Goal: Task Accomplishment & Management: Use online tool/utility

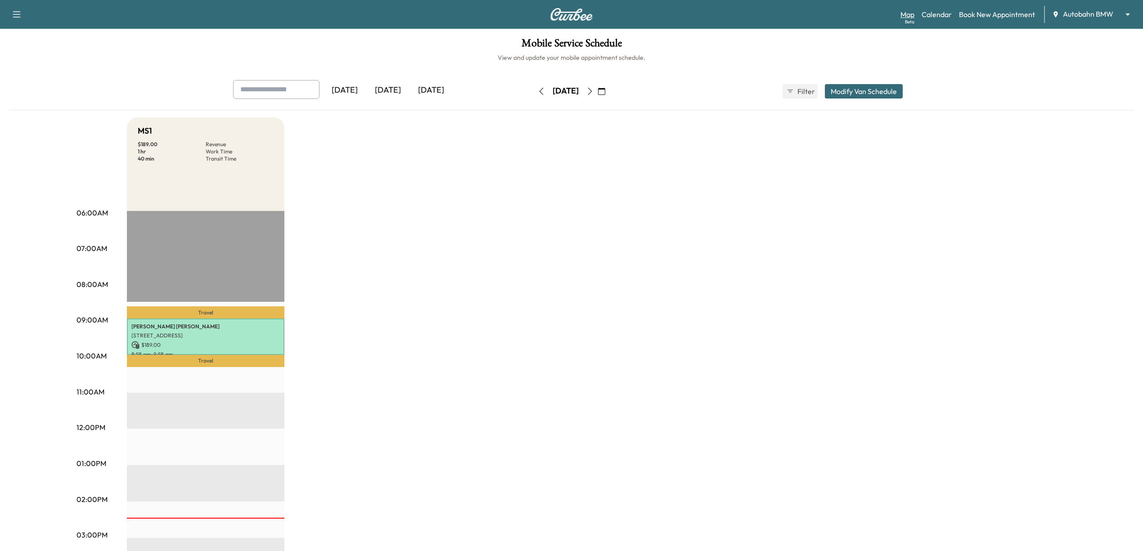
click at [909, 17] on link "Map Beta" at bounding box center [907, 14] width 14 height 11
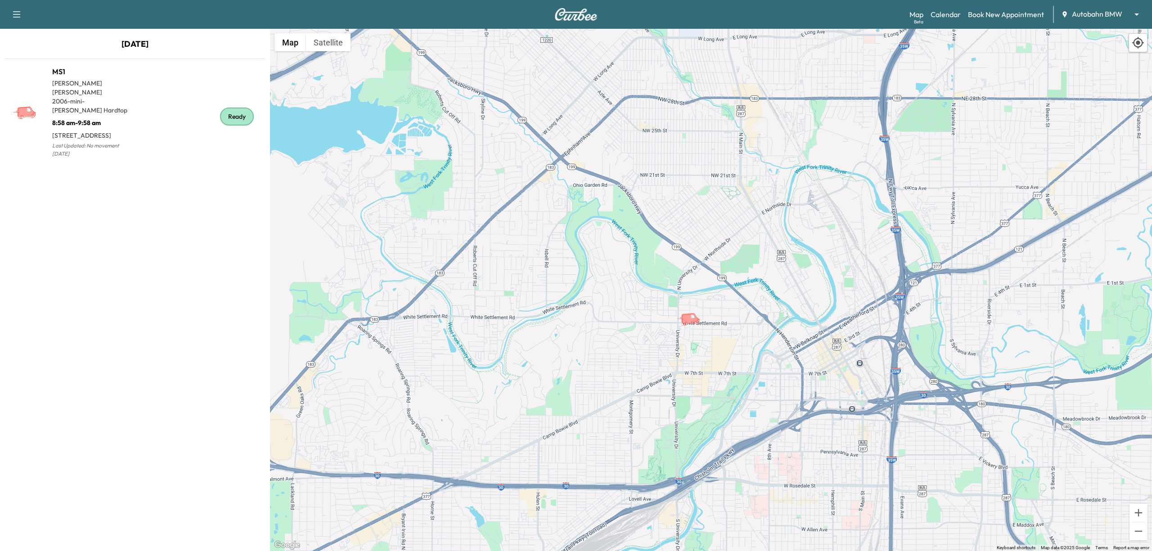
drag, startPoint x: 927, startPoint y: 392, endPoint x: 768, endPoint y: 336, distance: 169.1
click at [768, 336] on div "To activate drag with keyboard, press Alt + Enter. Once in keyboard drag state,…" at bounding box center [711, 290] width 882 height 522
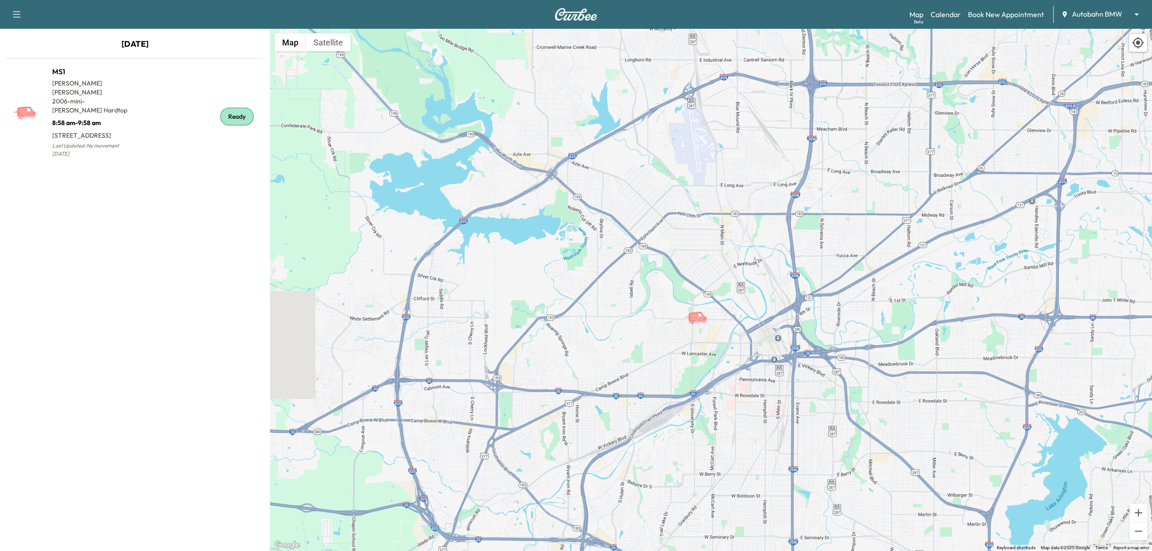
drag, startPoint x: 838, startPoint y: 393, endPoint x: 834, endPoint y: 377, distance: 16.6
click at [834, 377] on div "To activate drag with keyboard, press Alt + Enter. Once in keyboard drag state,…" at bounding box center [711, 290] width 882 height 522
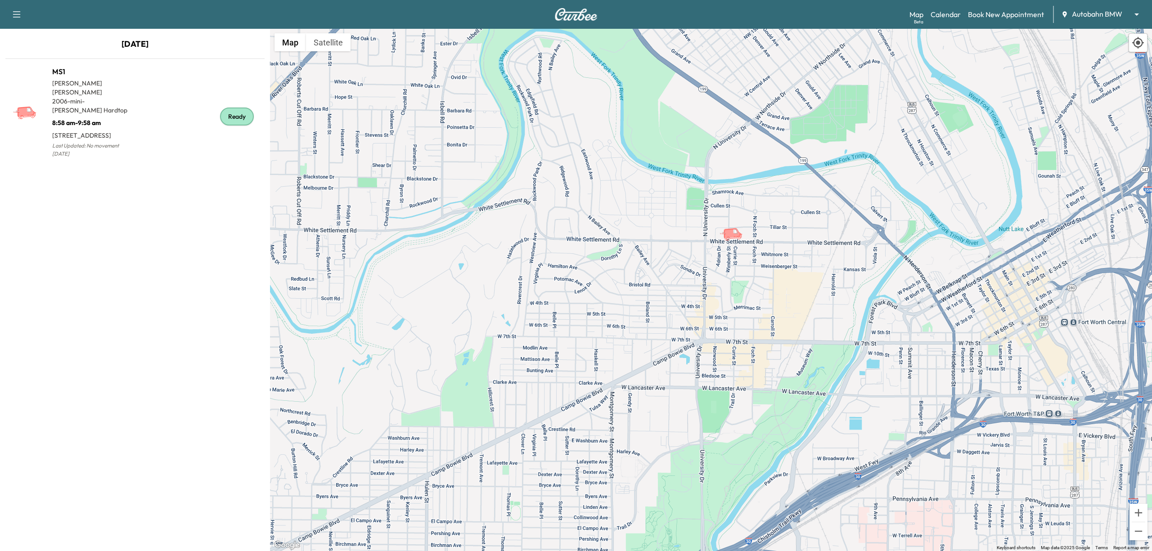
drag, startPoint x: 682, startPoint y: 242, endPoint x: 733, endPoint y: 323, distance: 95.9
click at [733, 323] on div "To activate drag with keyboard, press Alt + Enter. Once in keyboard drag state,…" at bounding box center [711, 290] width 882 height 522
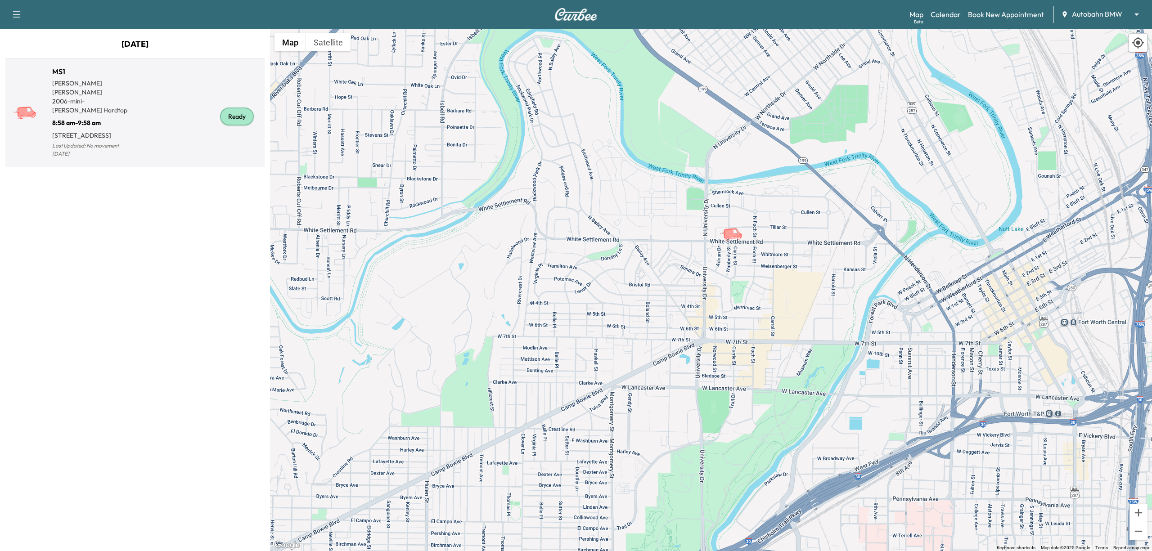
click at [170, 116] on div "Ready" at bounding box center [198, 116] width 126 height 86
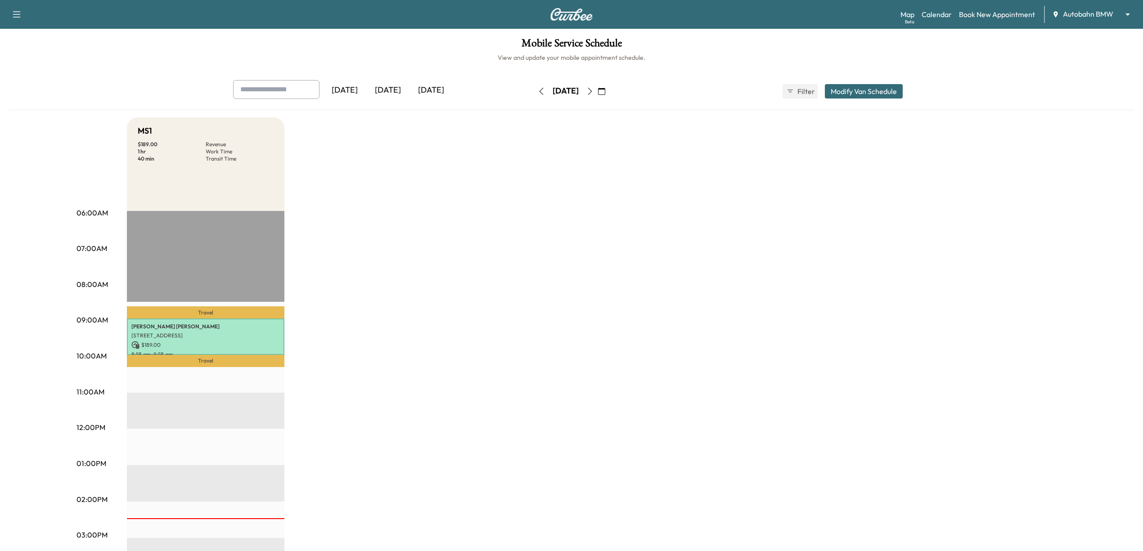
click at [904, 24] on div "Support Log Out Map Beta Calendar Book New Appointment Autobahn BMW ******** ​" at bounding box center [571, 14] width 1143 height 29
click at [904, 19] on link "Map Beta" at bounding box center [907, 14] width 14 height 11
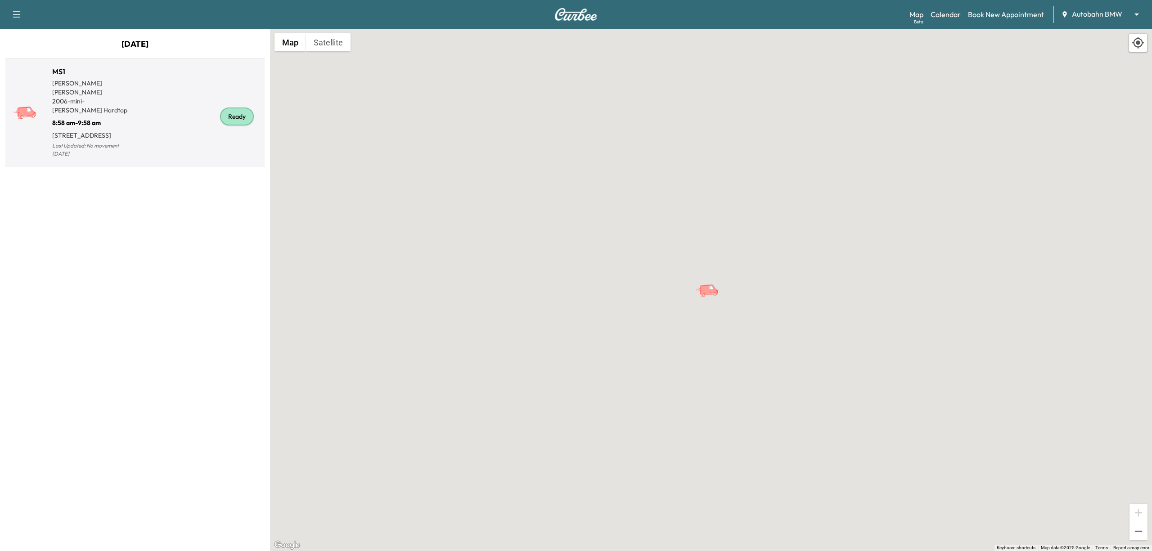
click at [194, 134] on div "Ready" at bounding box center [198, 116] width 126 height 86
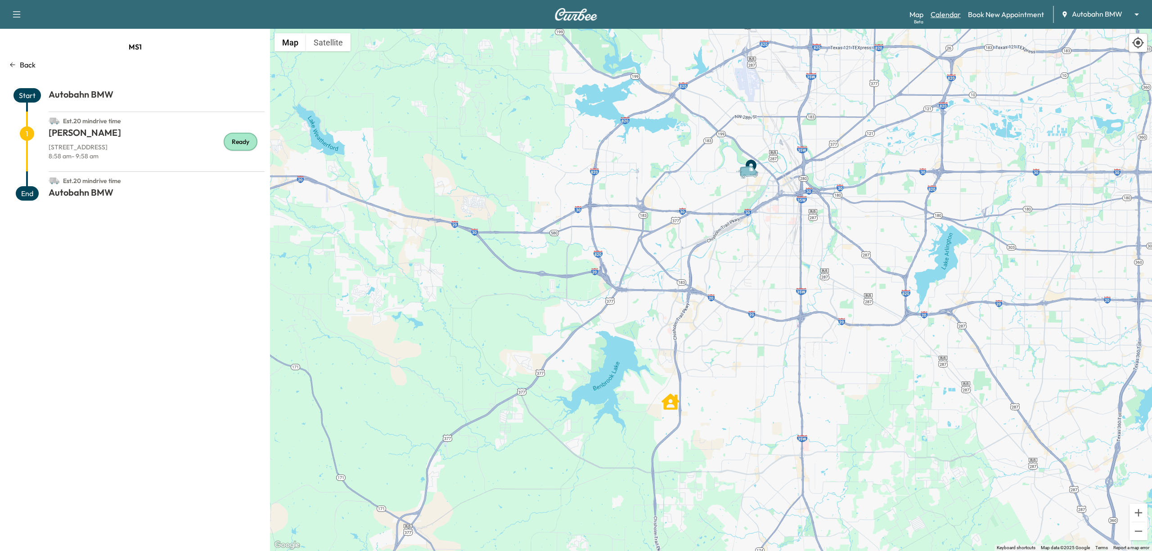
click at [951, 15] on link "Calendar" at bounding box center [946, 14] width 30 height 11
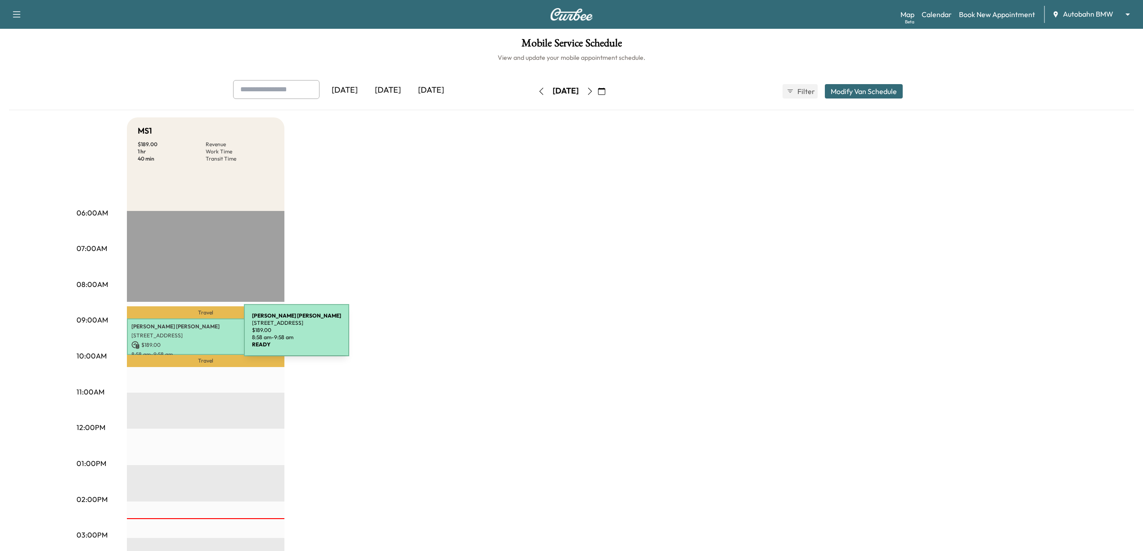
click at [176, 337] on p "[STREET_ADDRESS]" at bounding box center [205, 335] width 148 height 7
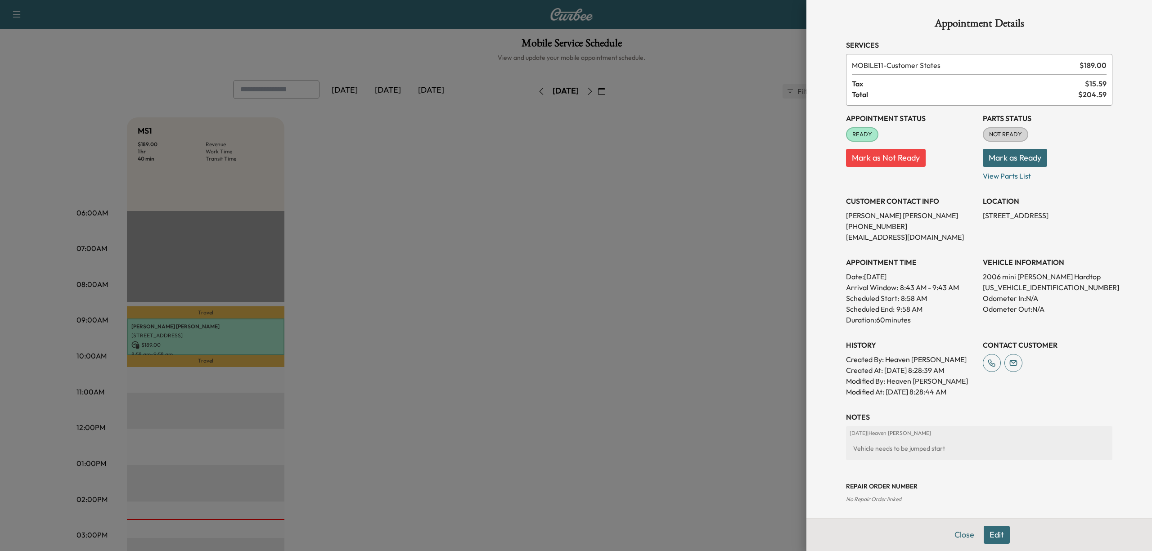
scroll to position [45, 0]
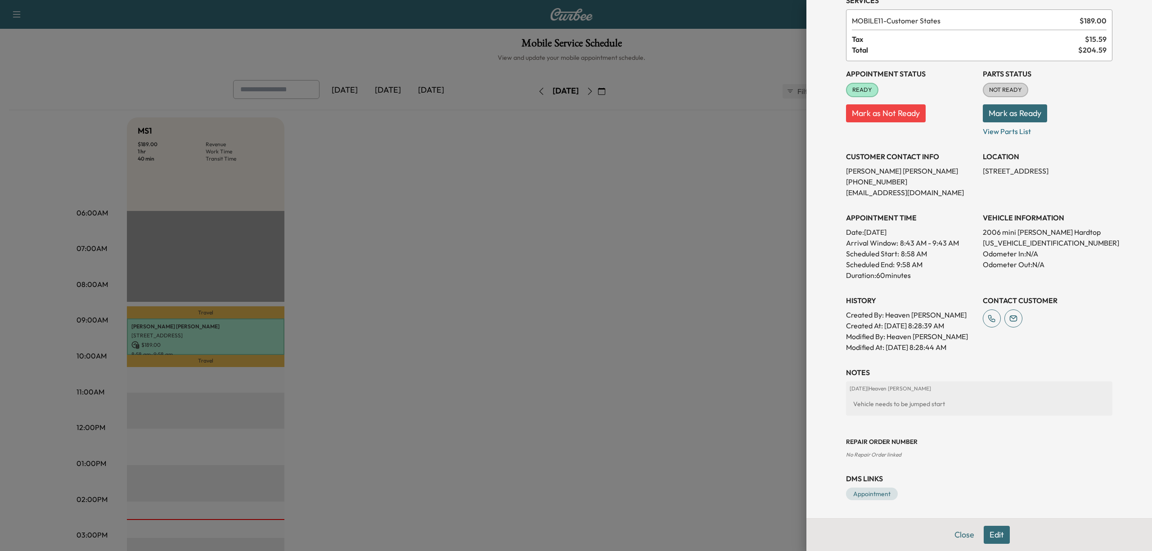
click at [1082, 354] on div "Appointment Details Services MOBILE11 - Customer States $ 189.00 Tax $ 15.59 To…" at bounding box center [979, 236] width 288 height 563
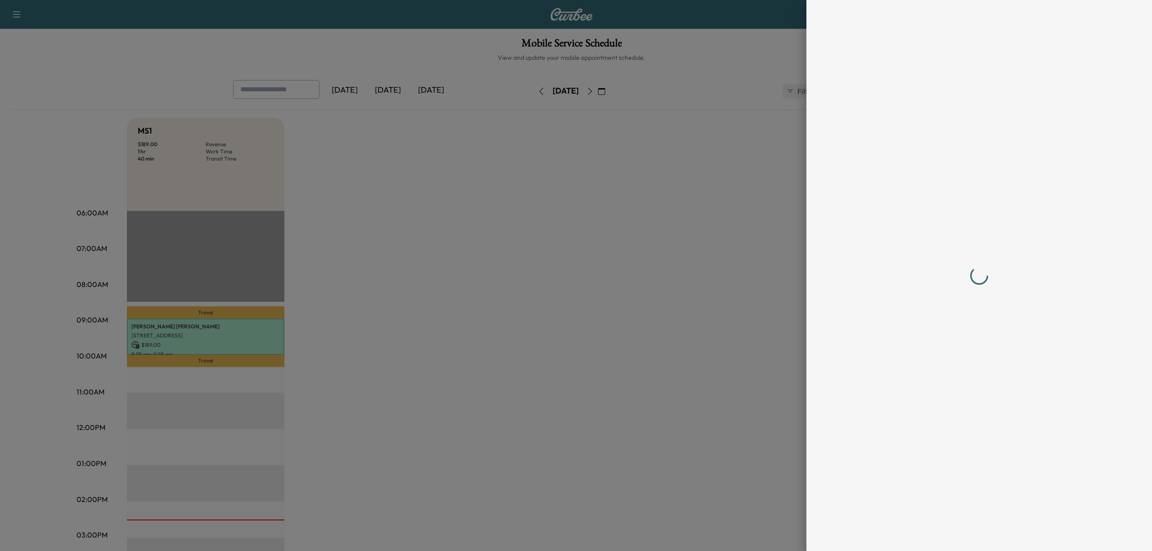
scroll to position [0, 0]
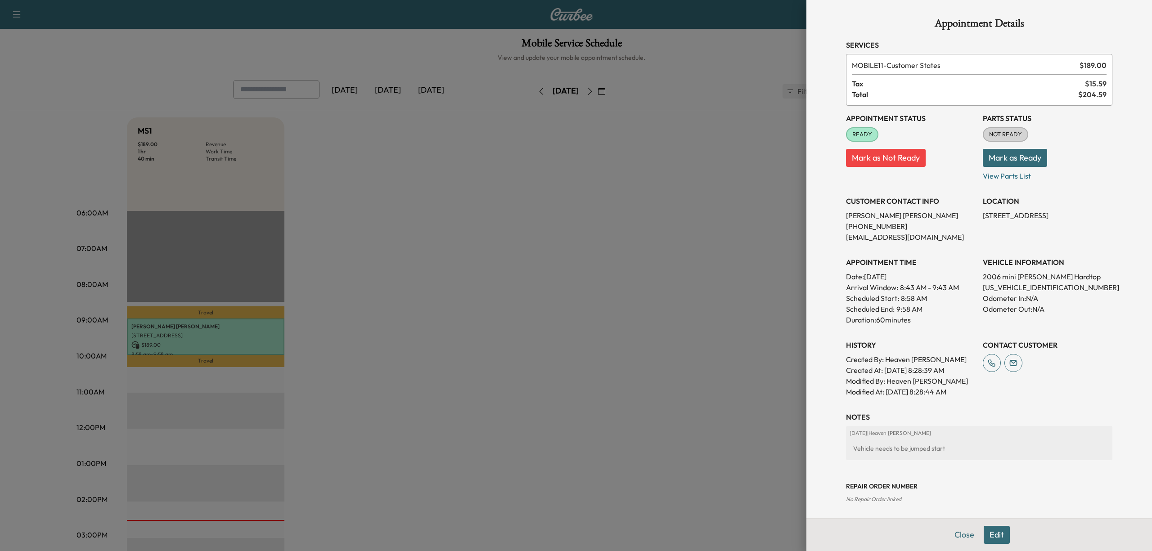
click at [1031, 488] on h3 "Repair Order number" at bounding box center [979, 486] width 266 height 9
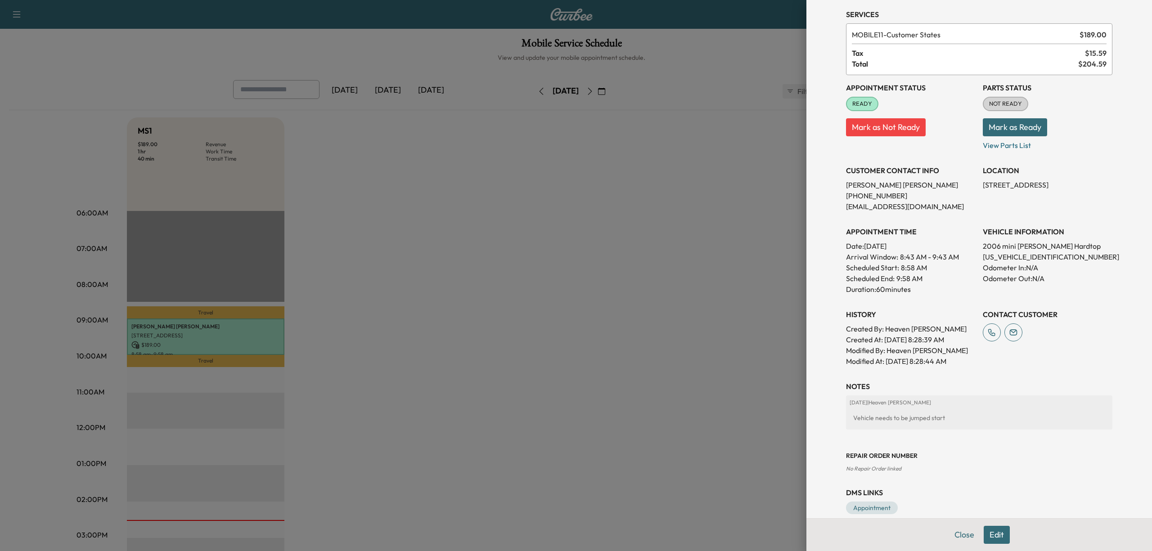
scroll to position [45, 0]
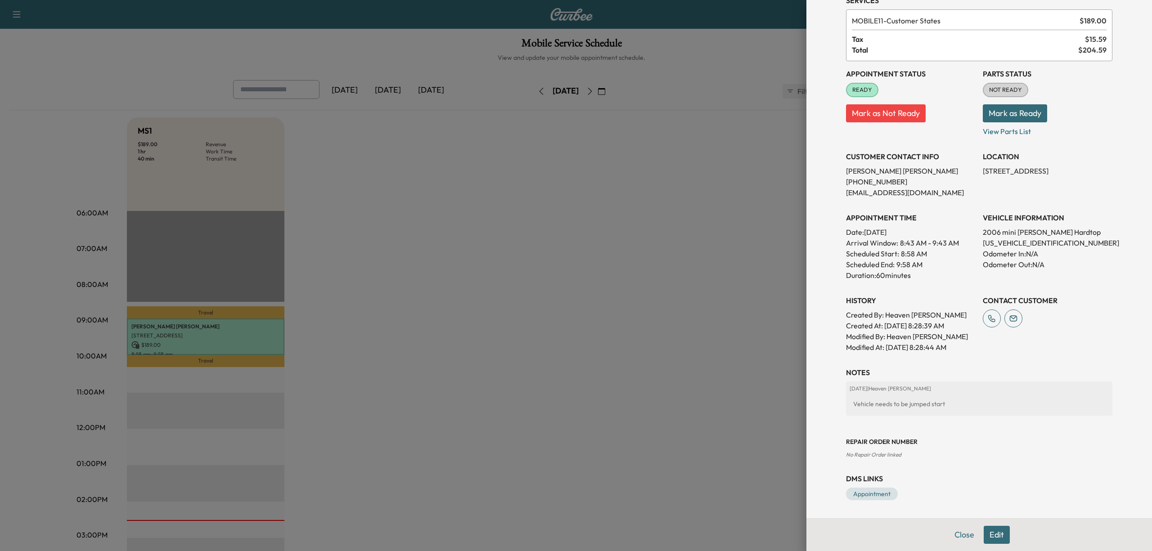
click at [1066, 447] on div "Repair Order number No Repair Order linked" at bounding box center [979, 441] width 266 height 36
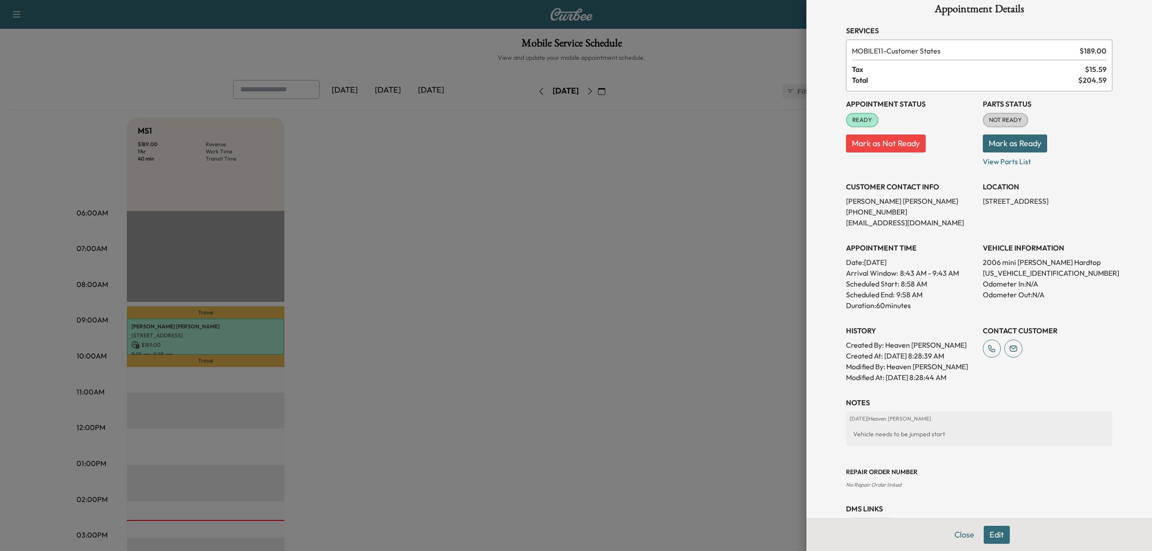
scroll to position [0, 0]
